Goal: Information Seeking & Learning: Check status

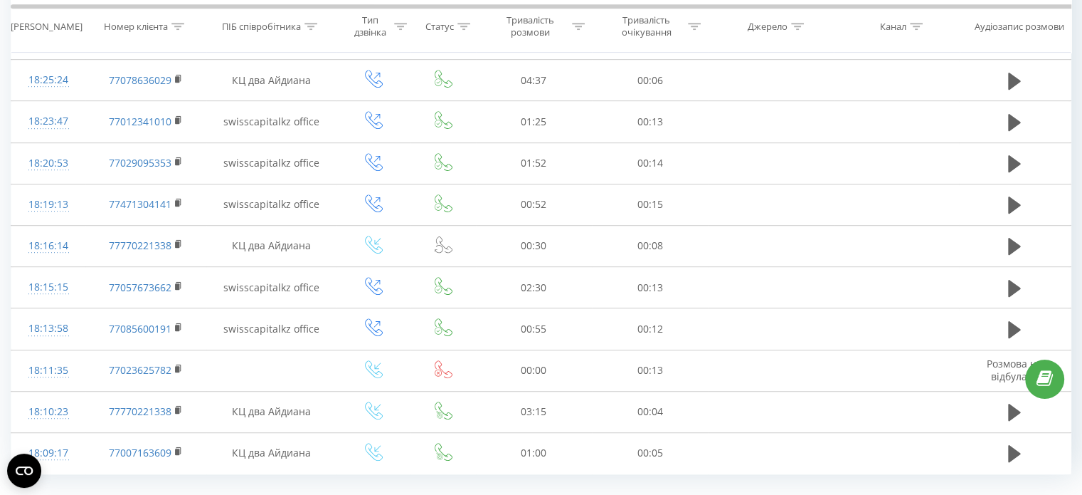
scroll to position [803, 0]
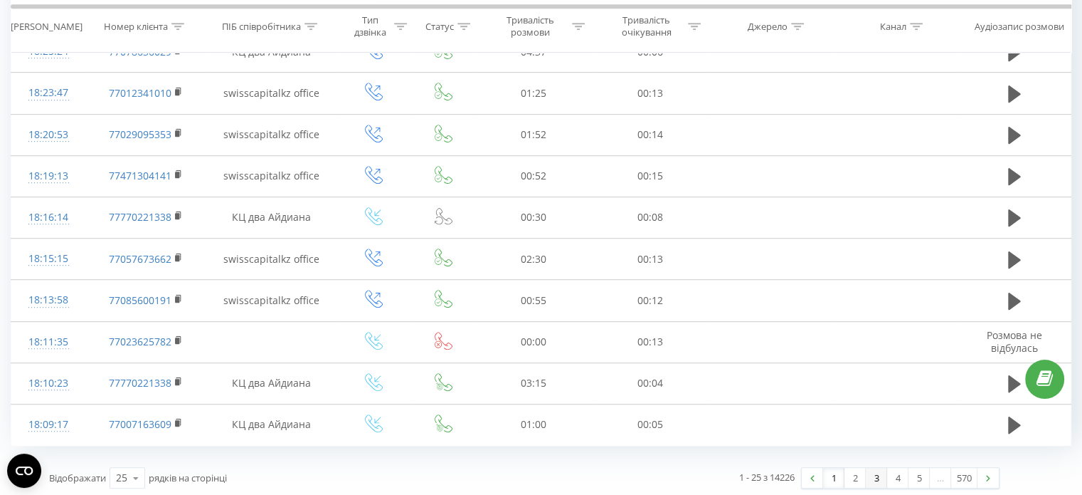
click at [885, 469] on link "3" at bounding box center [876, 478] width 21 height 20
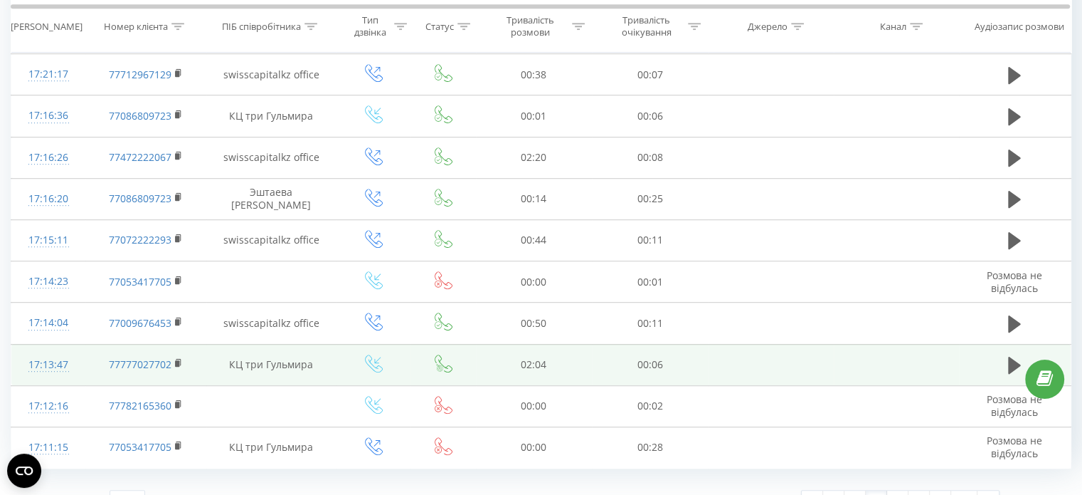
scroll to position [803, 0]
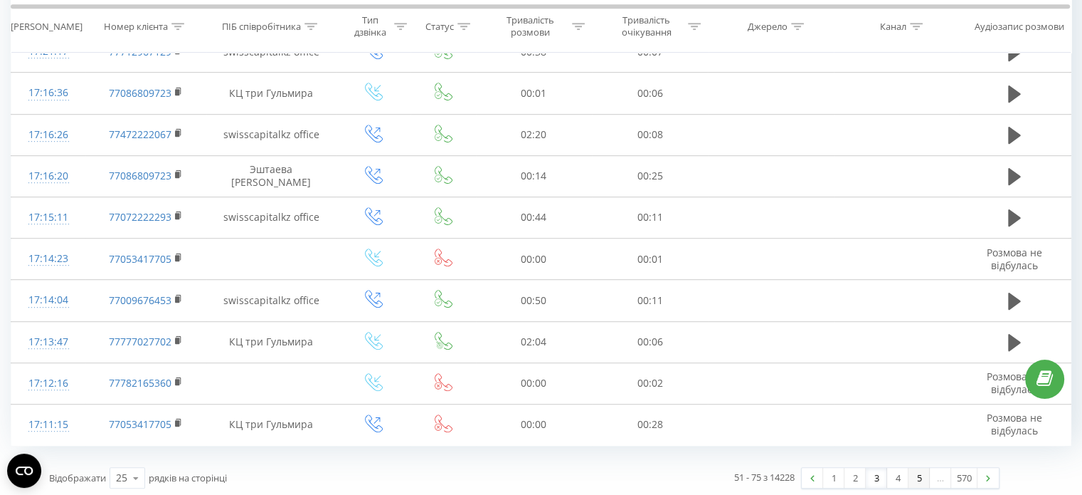
click at [919, 476] on link "5" at bounding box center [919, 478] width 21 height 20
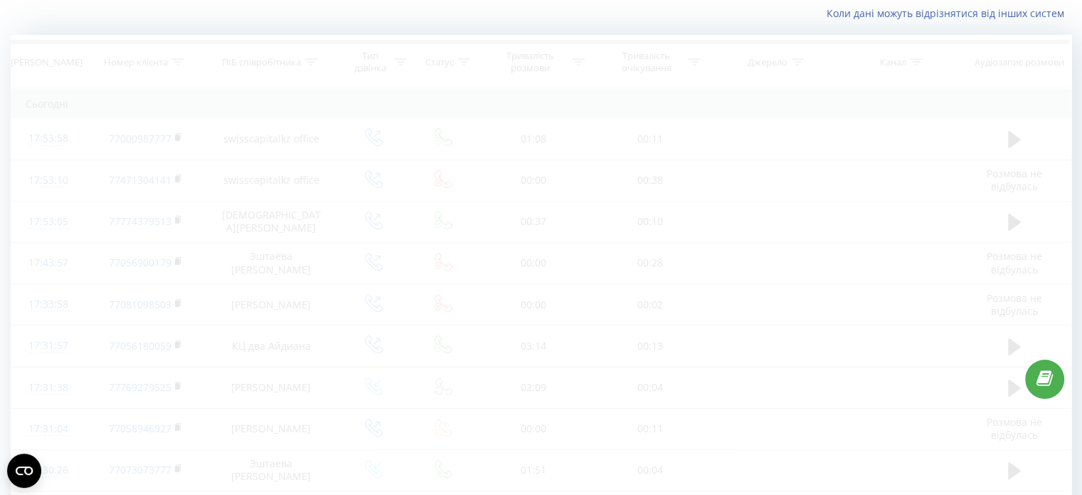
scroll to position [94, 0]
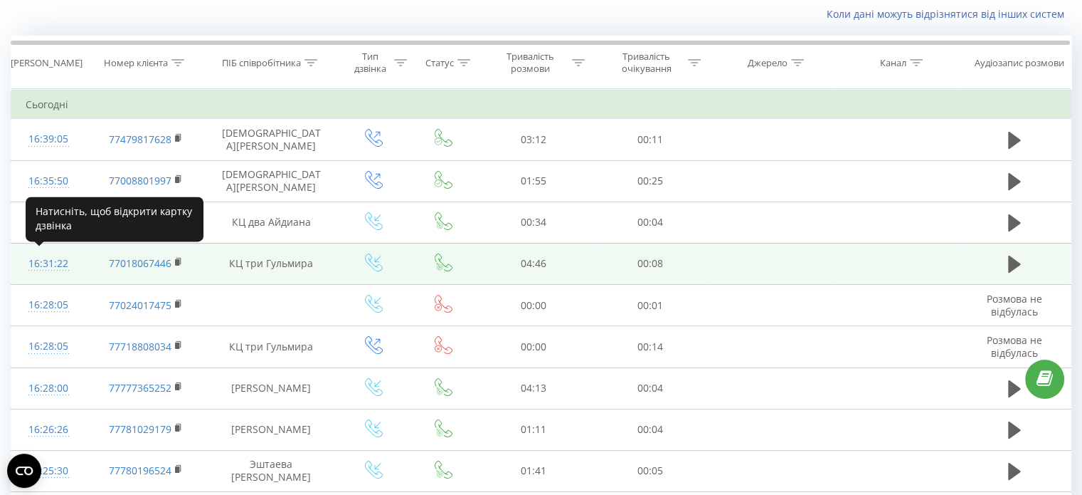
click at [38, 265] on div "16:31:22" at bounding box center [49, 264] width 46 height 28
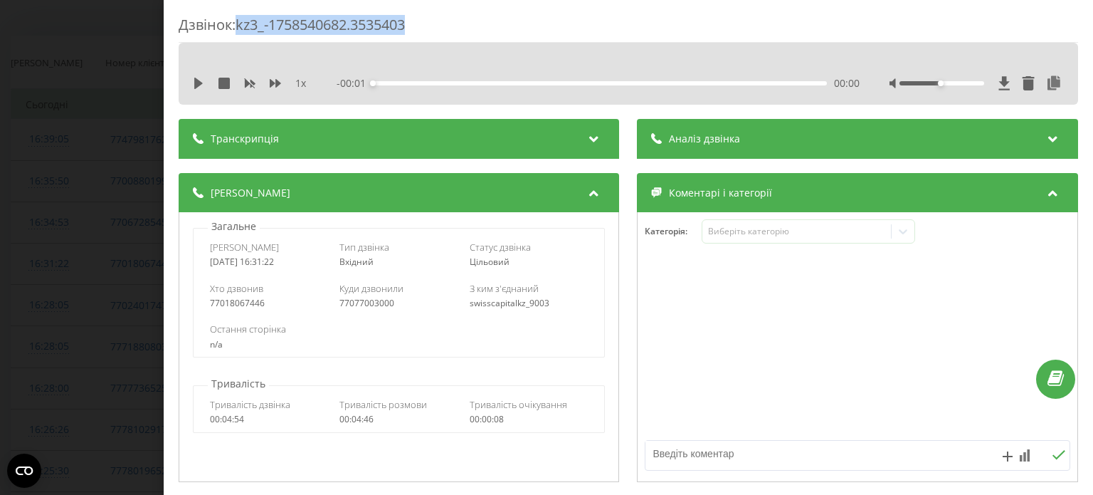
drag, startPoint x: 431, startPoint y: 19, endPoint x: 240, endPoint y: 21, distance: 191.4
click at [240, 21] on div "Дзвінок : kz3_-1758540682.3535403" at bounding box center [629, 29] width 900 height 28
copy div "kz3_-1758540682.3535403"
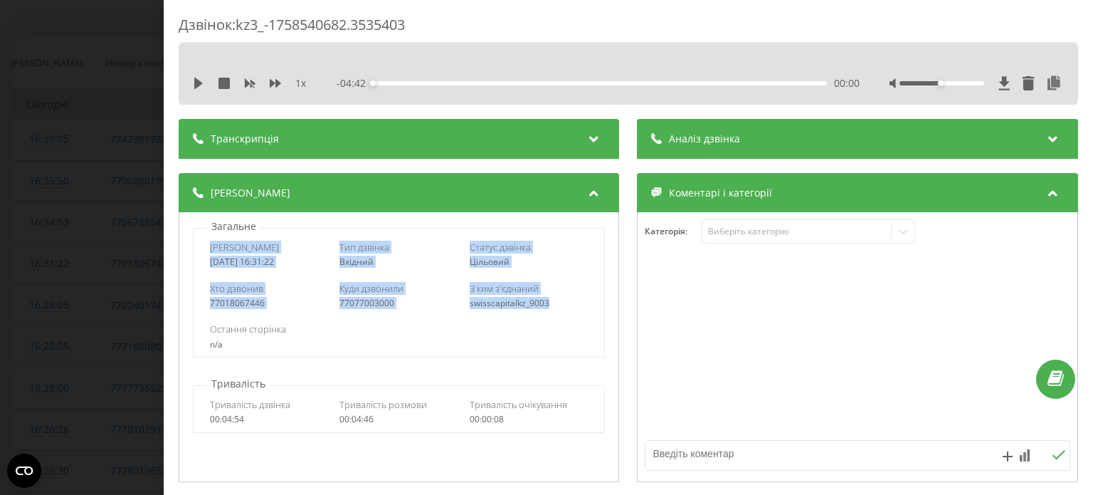
drag, startPoint x: 201, startPoint y: 248, endPoint x: 556, endPoint y: 301, distance: 358.3
click at [556, 301] on div "Дата дзвінка [DATE] 16:31:22 Тип дзвінка Вхідний Статус дзвінка Цільовий Хто дз…" at bounding box center [399, 293] width 412 height 130
copy div "Дата дзвінка [DATE] 16:31:22 Тип дзвінка Вхідний Статус дзвінка Цільовий Хто дз…"
click at [57, 363] on div "Дзвінок : kz3_-1758540682.3535403 1 x - 04:42 00:00 00:00 Транскрипція Для AI-а…" at bounding box center [546, 247] width 1093 height 495
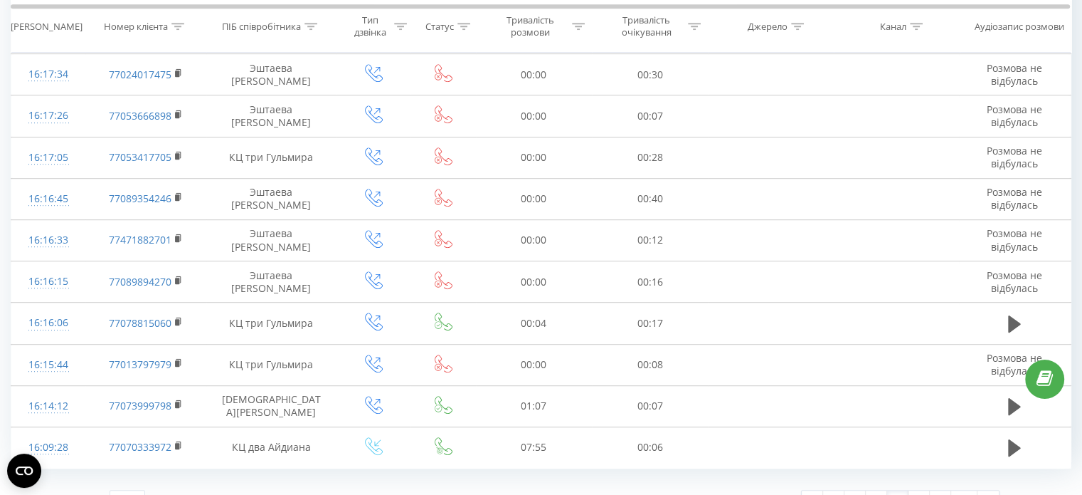
scroll to position [803, 0]
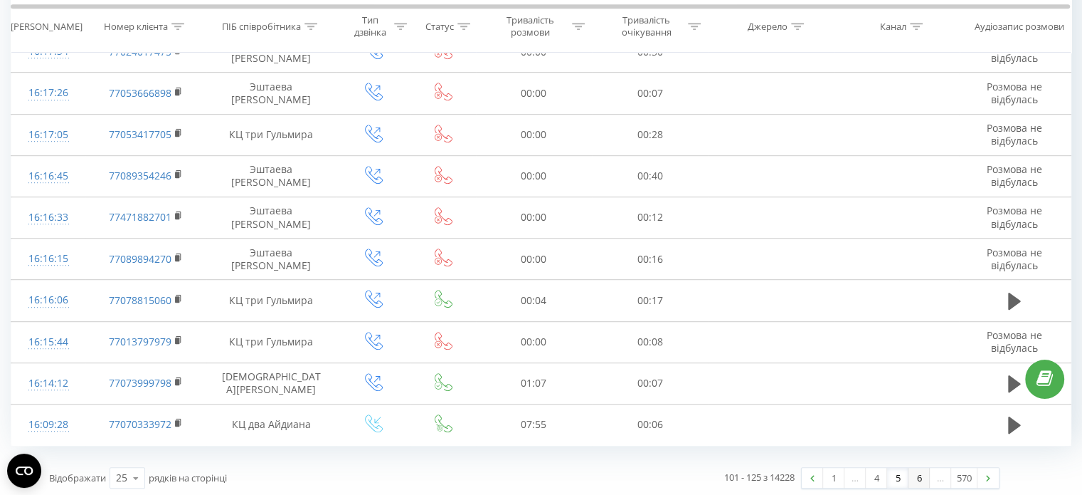
click at [919, 475] on link "6" at bounding box center [919, 478] width 21 height 20
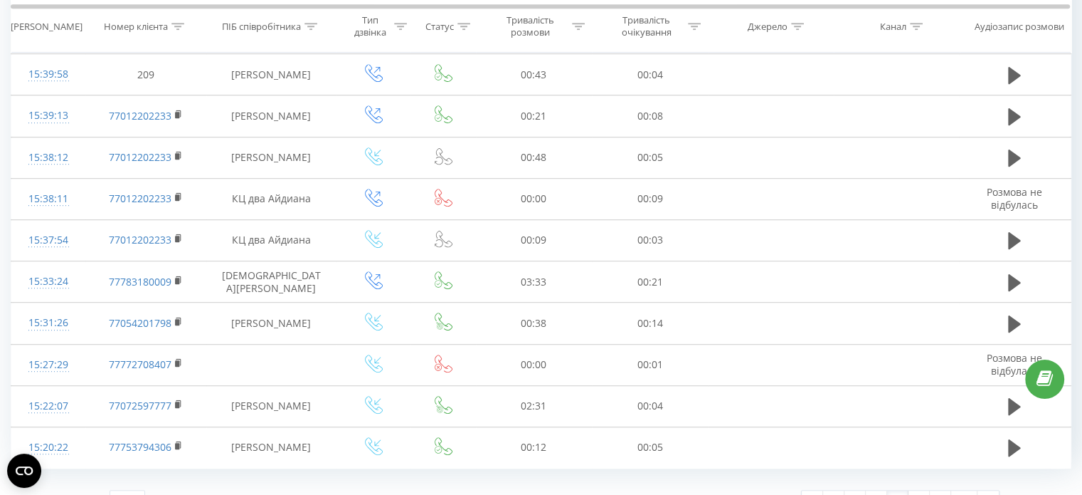
scroll to position [803, 0]
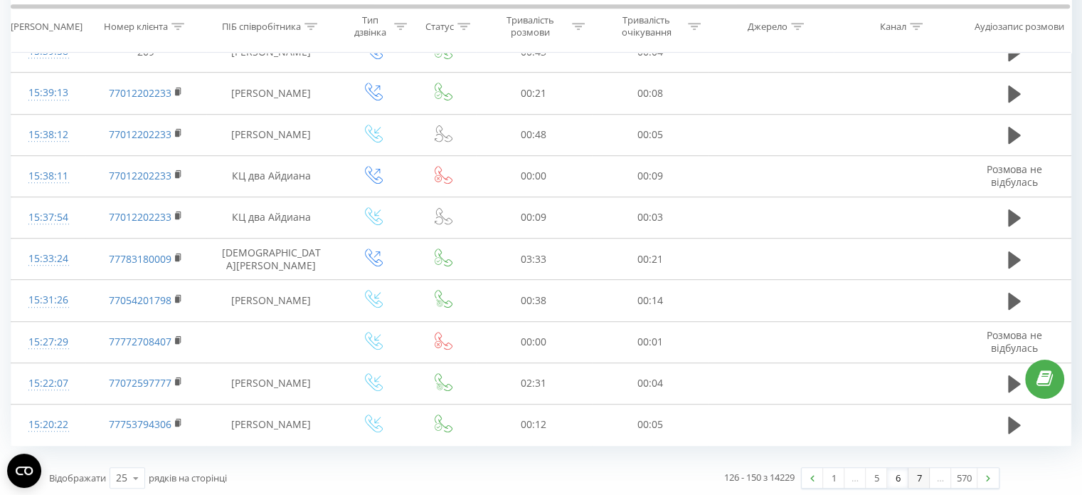
click at [922, 475] on link "7" at bounding box center [919, 478] width 21 height 20
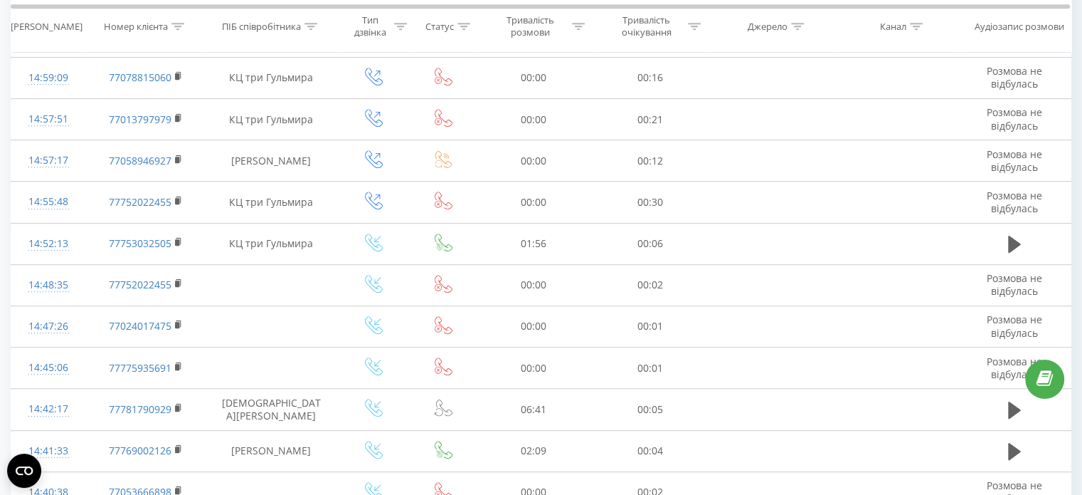
scroll to position [803, 0]
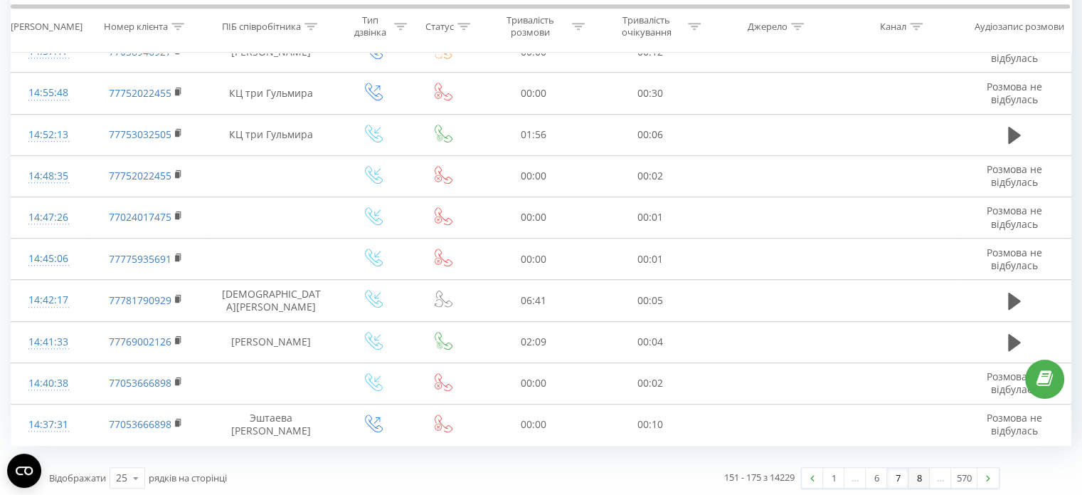
click at [922, 477] on link "8" at bounding box center [919, 478] width 21 height 20
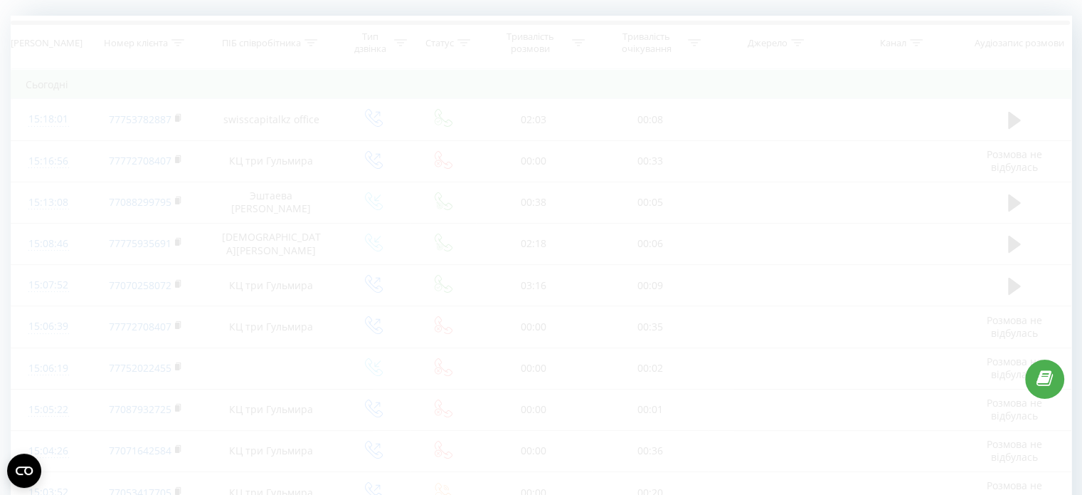
scroll to position [94, 0]
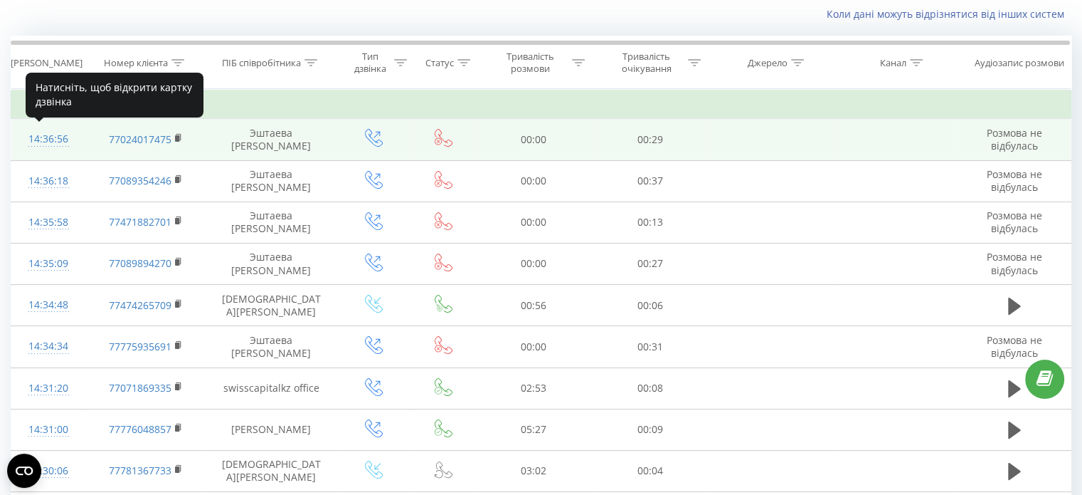
click at [60, 138] on div "14:36:56" at bounding box center [49, 139] width 46 height 28
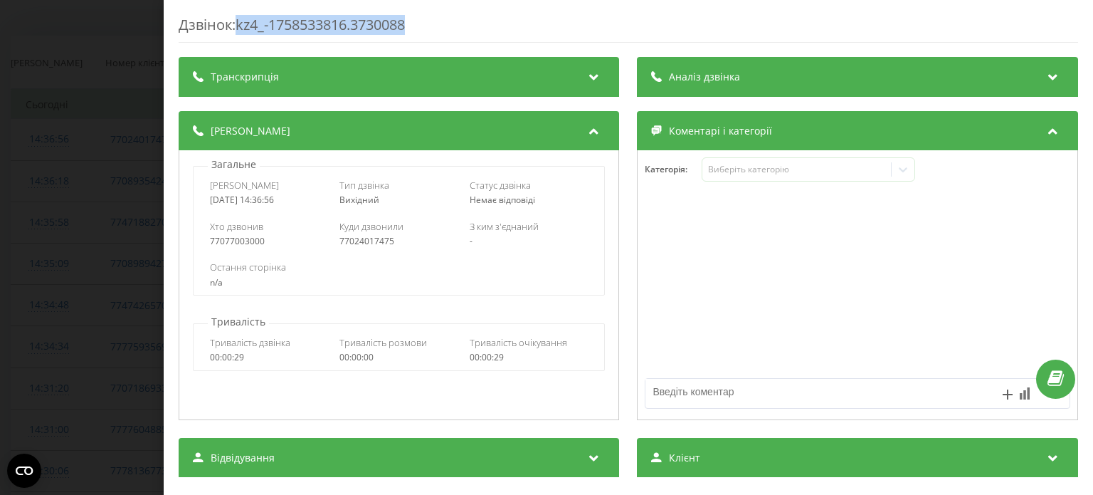
drag, startPoint x: 426, startPoint y: 24, endPoint x: 241, endPoint y: 31, distance: 185.1
click at [241, 31] on div "Дзвінок : kz4_-1758533816.3730088" at bounding box center [629, 29] width 900 height 28
copy div "kz4_-1758533816.3730088"
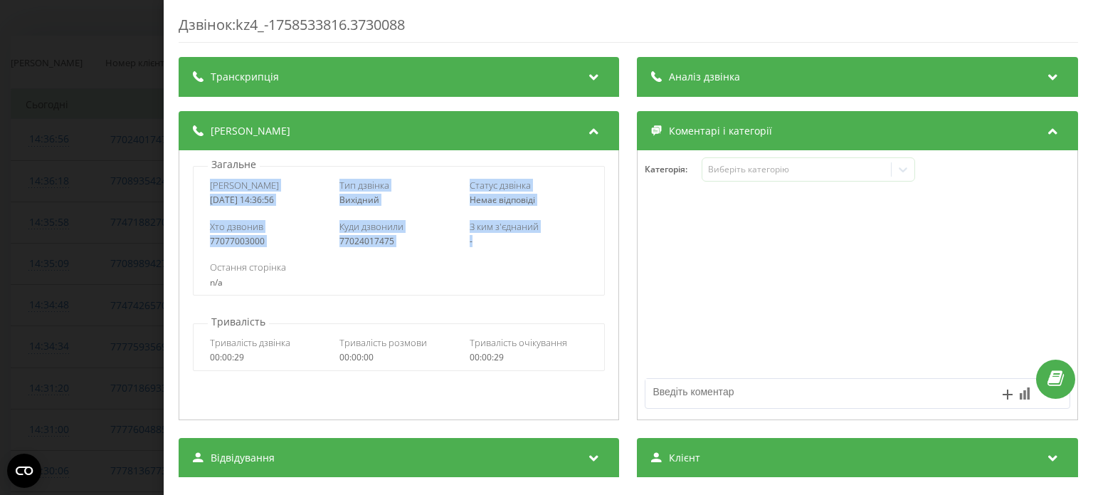
drag, startPoint x: 297, startPoint y: 211, endPoint x: 486, endPoint y: 252, distance: 193.1
click at [486, 252] on div "Дата дзвінка [DATE] 14:36:56 Тип дзвінка Вихідний Статус дзвінка Немає відповід…" at bounding box center [399, 231] width 412 height 130
click at [23, 287] on div "Дзвінок : kz4_-1758533816.3730088 Транскрипція Для AI-аналізу майбутніх дзвінкі…" at bounding box center [546, 247] width 1093 height 495
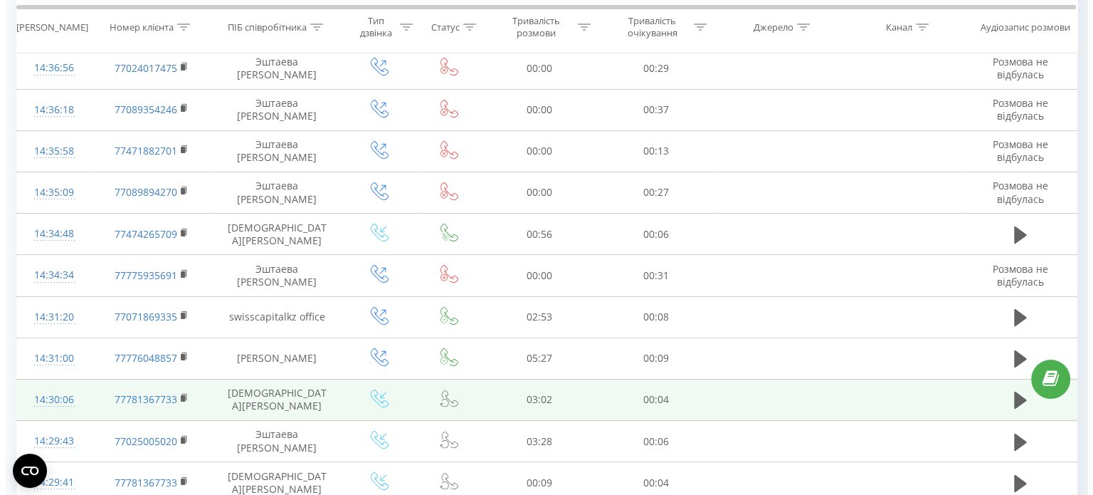
scroll to position [236, 0]
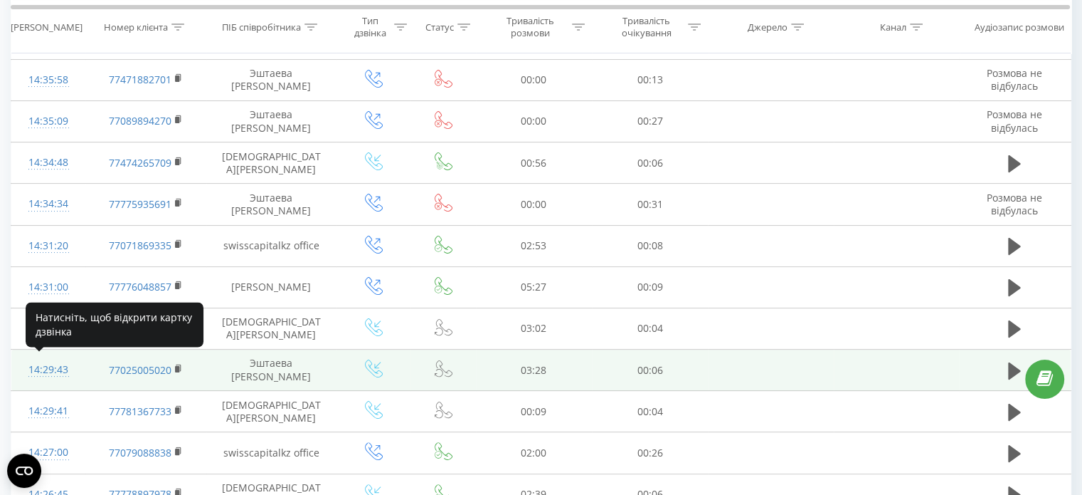
click at [53, 371] on div "14:29:43" at bounding box center [49, 370] width 46 height 28
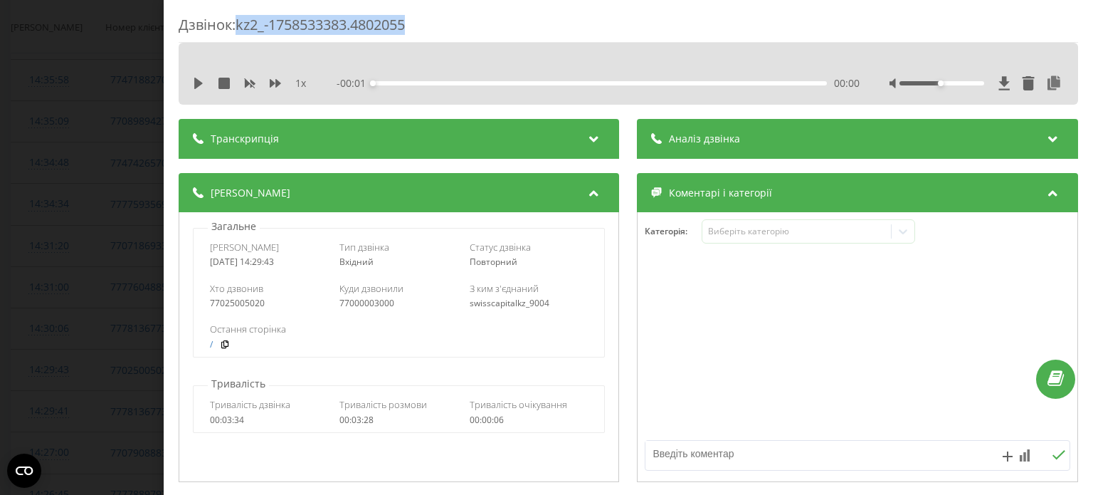
drag, startPoint x: 358, startPoint y: 36, endPoint x: 239, endPoint y: 28, distance: 119.2
click at [239, 28] on div "Дзвінок : kz2_-1758533383.4802055" at bounding box center [629, 29] width 900 height 28
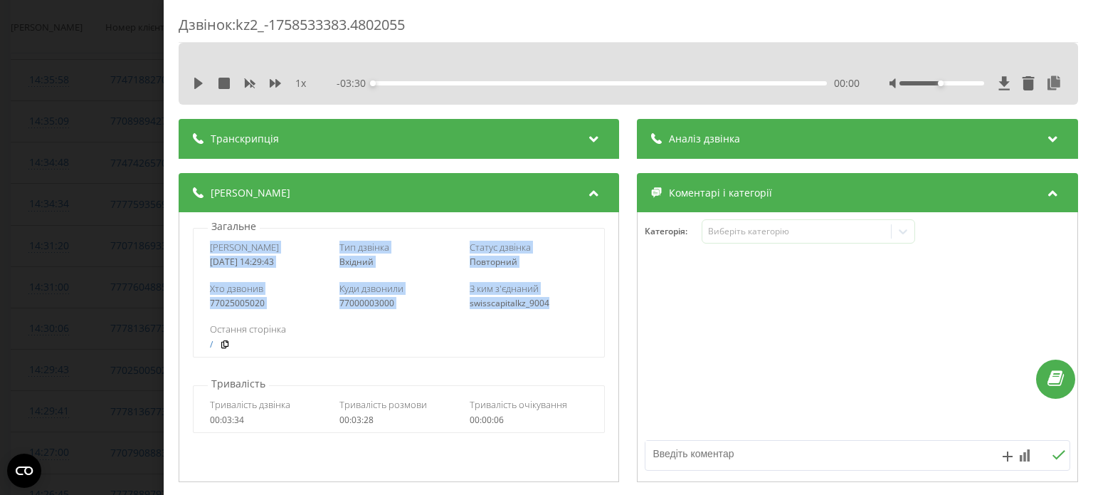
drag, startPoint x: 243, startPoint y: 255, endPoint x: 547, endPoint y: 307, distance: 309.0
click at [547, 307] on div "Дата дзвінка [DATE] 14:29:43 Тип дзвінка Вхідний Статус дзвінка Повторний Хто д…" at bounding box center [399, 293] width 412 height 130
copy div "Дата дзвінка [DATE] 14:29:43 Тип дзвінка Вхідний Статус дзвінка Повторний Хто д…"
